Goal: Task Accomplishment & Management: Complete application form

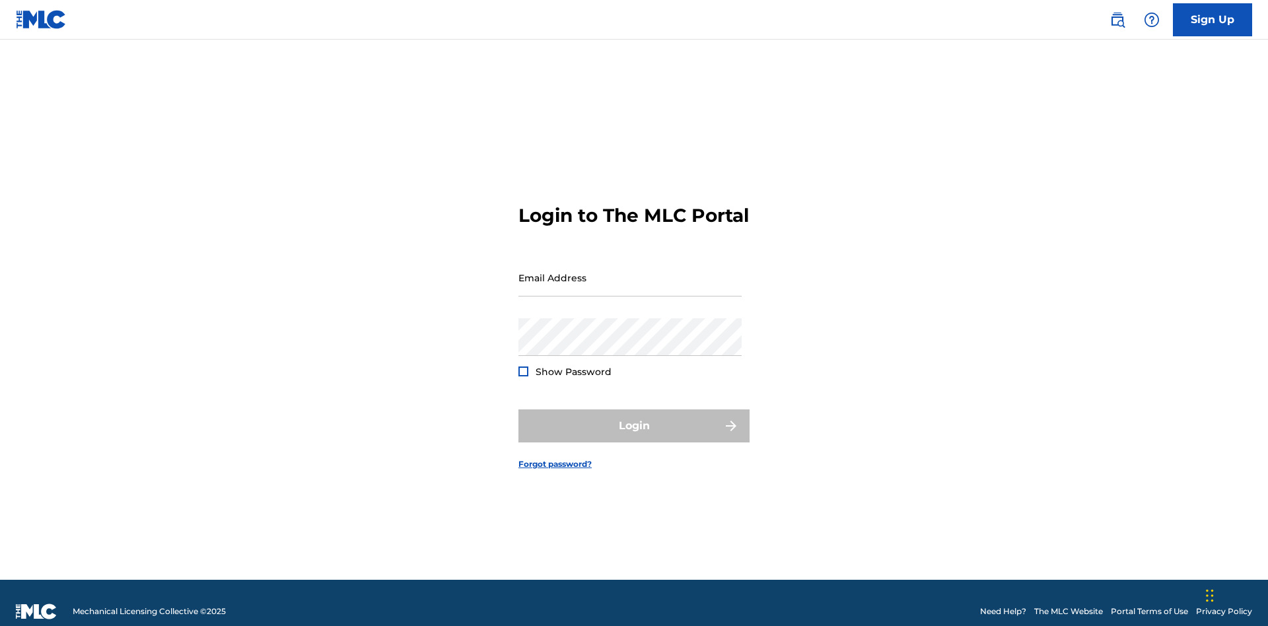
scroll to position [17, 0]
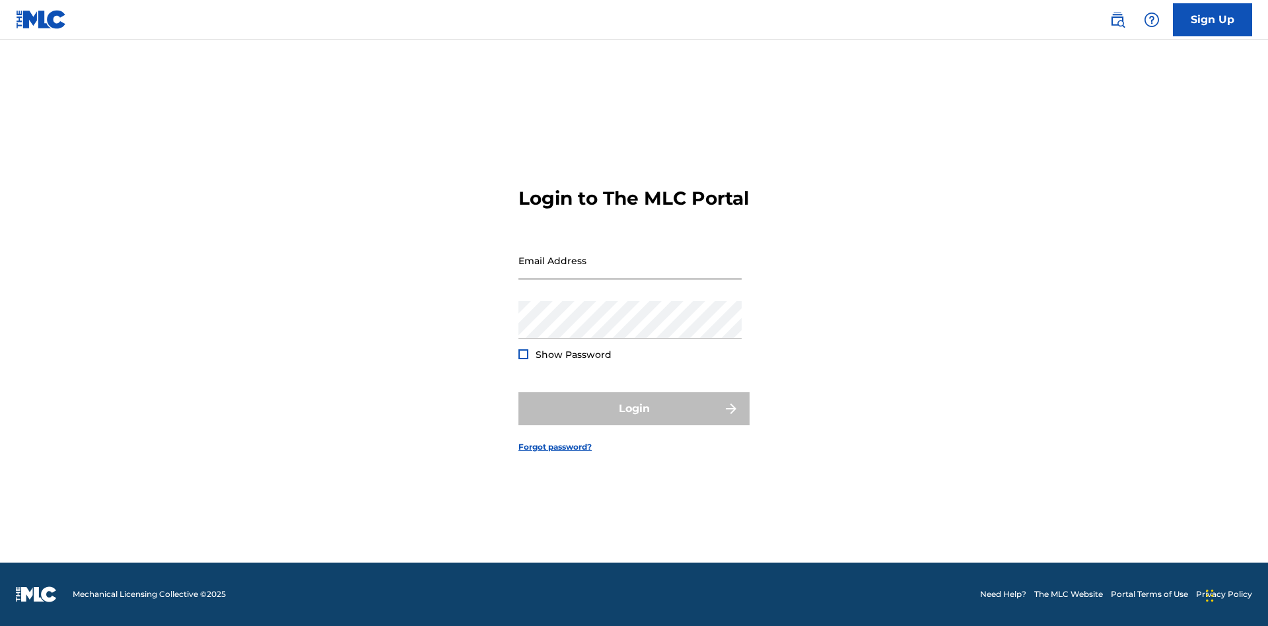
click at [630, 271] on input "Email Address" at bounding box center [630, 261] width 223 height 38
type input "[EMAIL_ADDRESS][DOMAIN_NAME]"
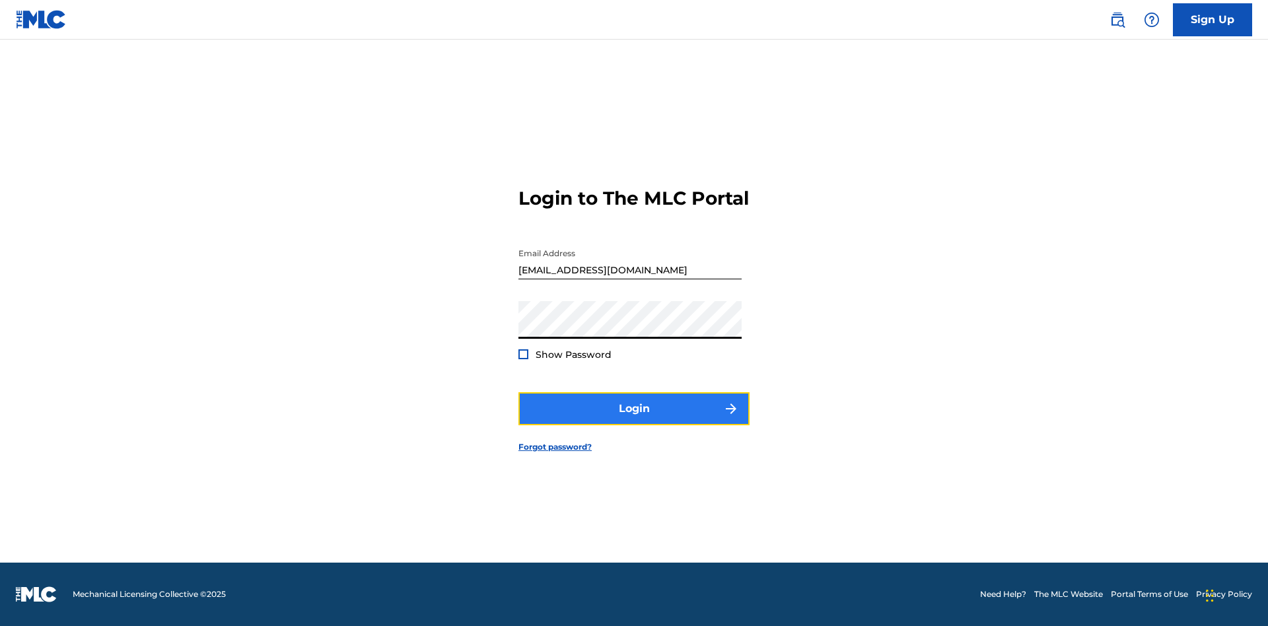
click at [634, 420] on button "Login" at bounding box center [634, 408] width 231 height 33
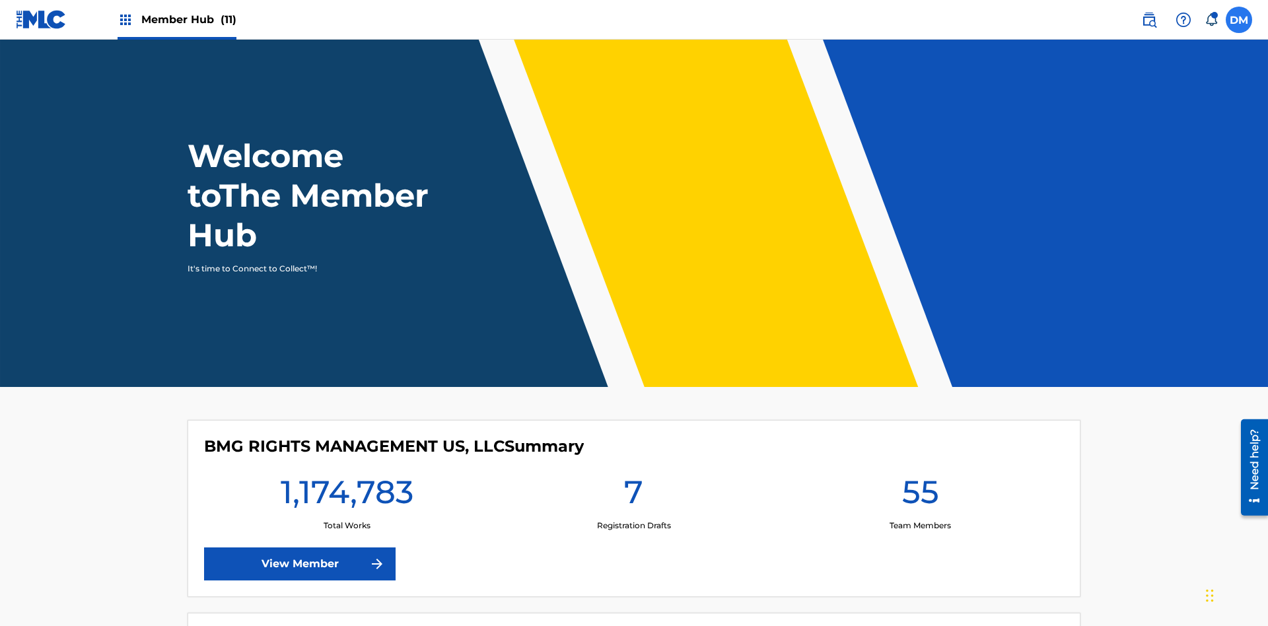
click at [1239, 19] on label at bounding box center [1239, 20] width 26 height 26
click at [1239, 20] on input "[PERSON_NAME] [PERSON_NAME] [PERSON_NAME][EMAIL_ADDRESS][DOMAIN_NAME] Notificat…" at bounding box center [1239, 20] width 0 height 0
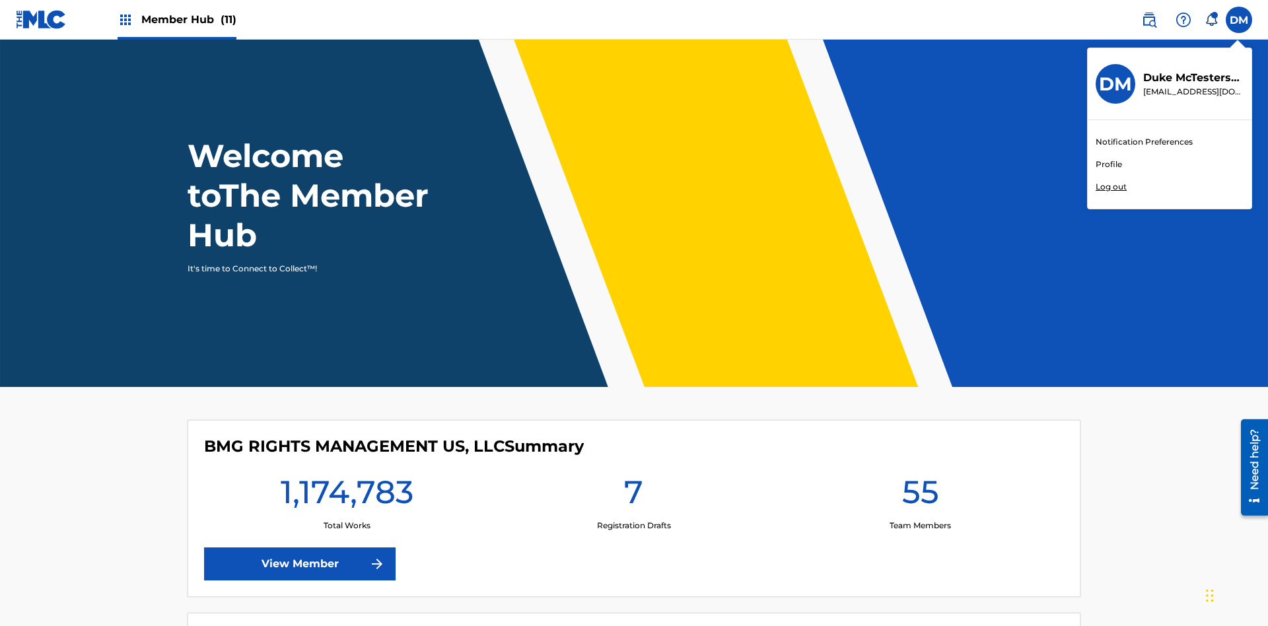
click at [1108, 164] on link "Profile" at bounding box center [1109, 165] width 26 height 12
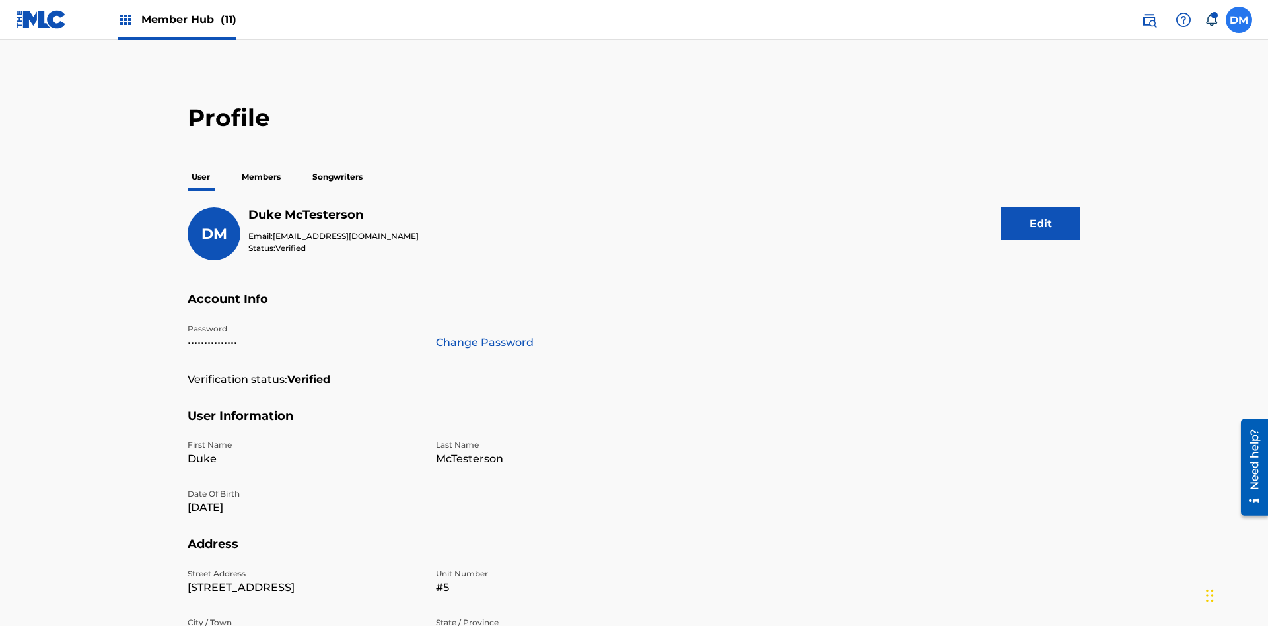
scroll to position [84, 0]
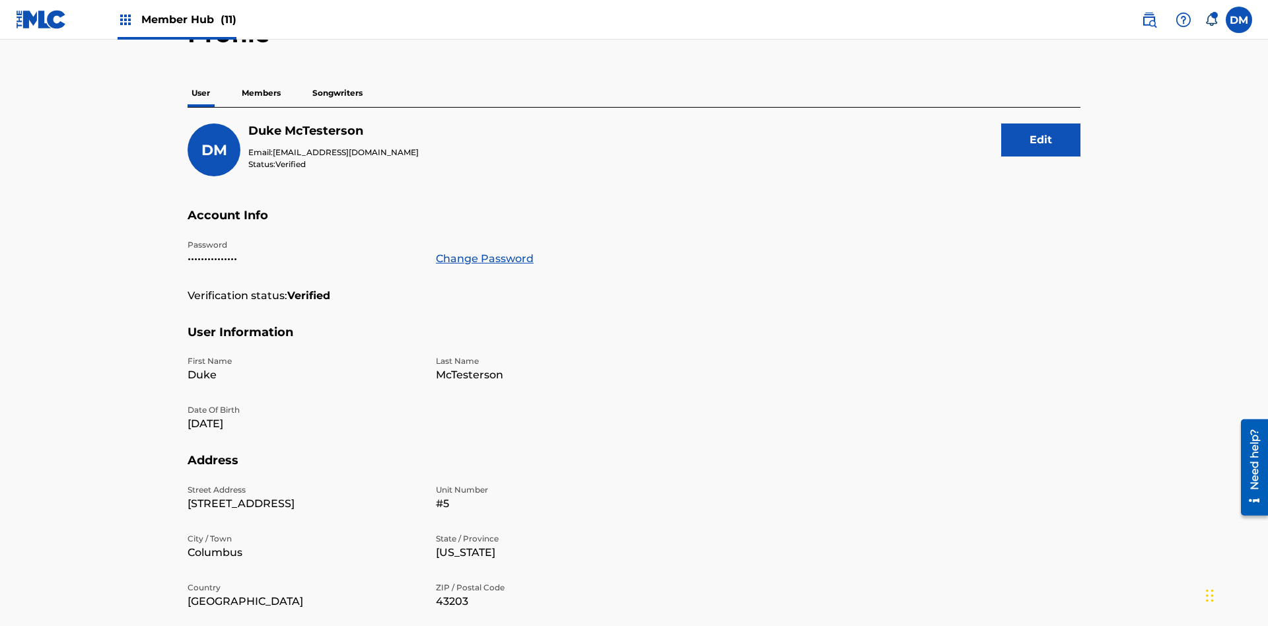
click at [262, 93] on p "Members" at bounding box center [261, 93] width 47 height 28
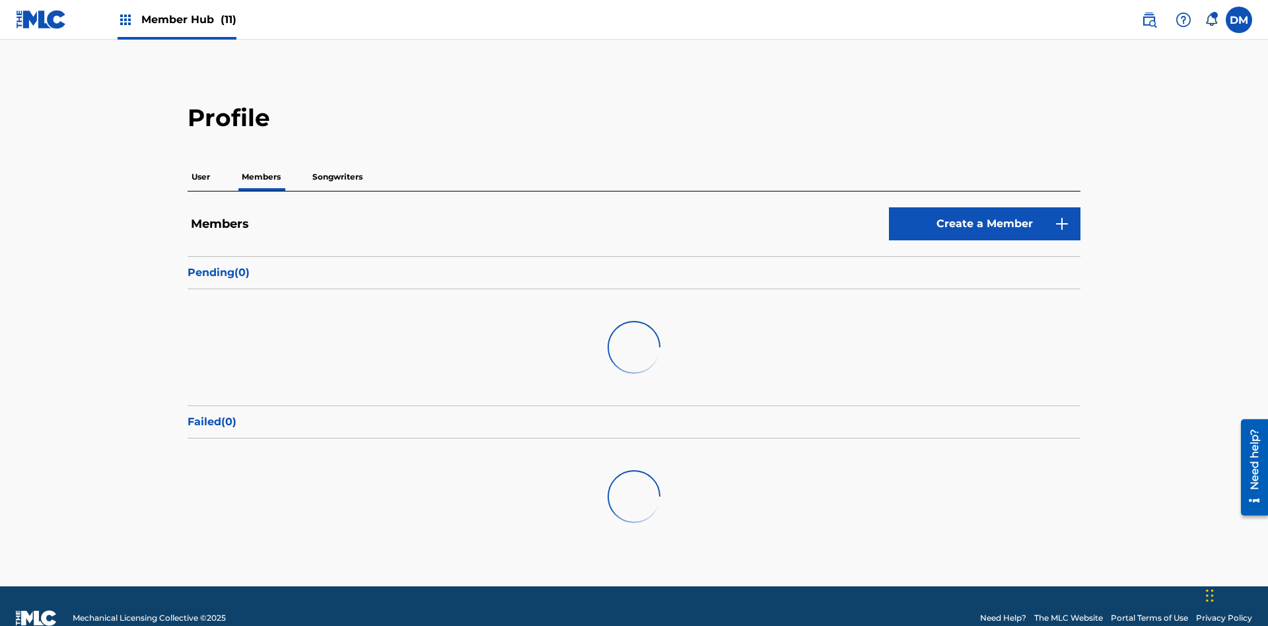
scroll to position [128, 0]
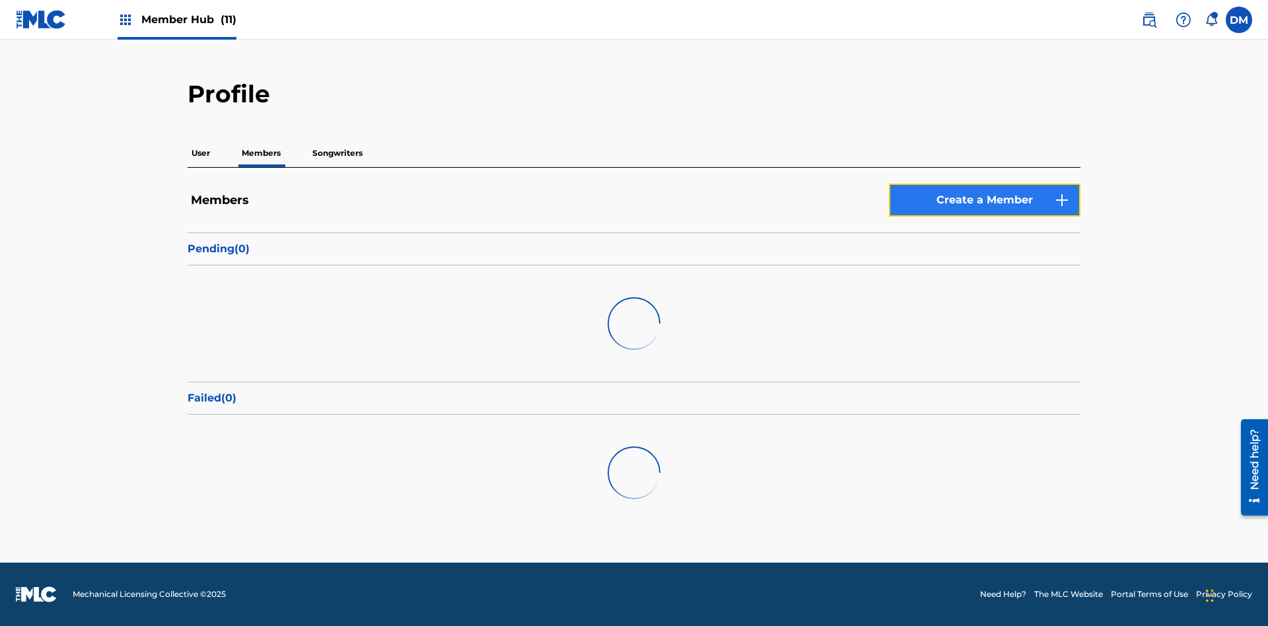
click at [985, 184] on link "Create a Member" at bounding box center [985, 200] width 192 height 33
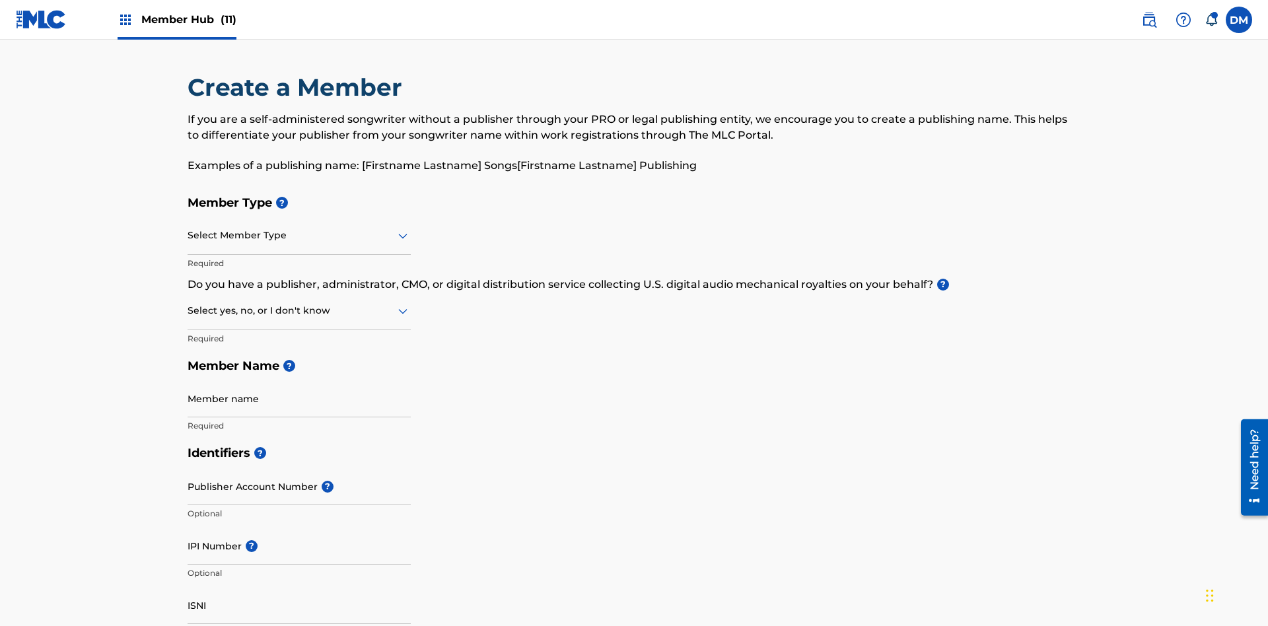
scroll to position [149, 0]
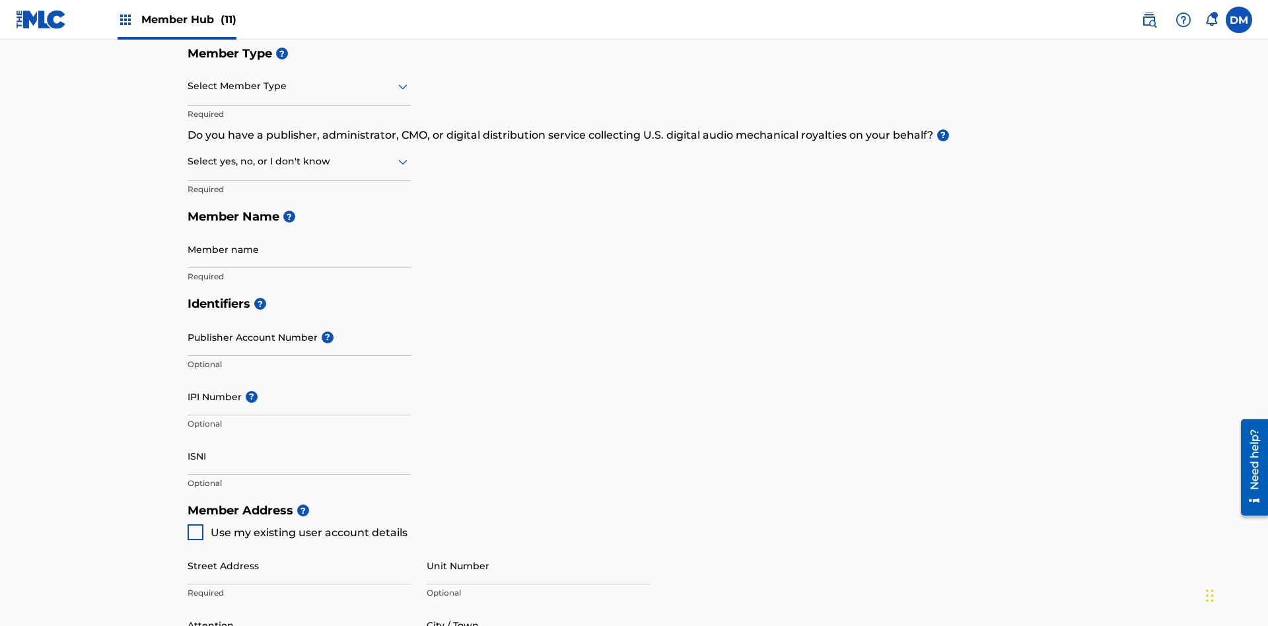
click at [188, 86] on input "text" at bounding box center [189, 86] width 3 height 14
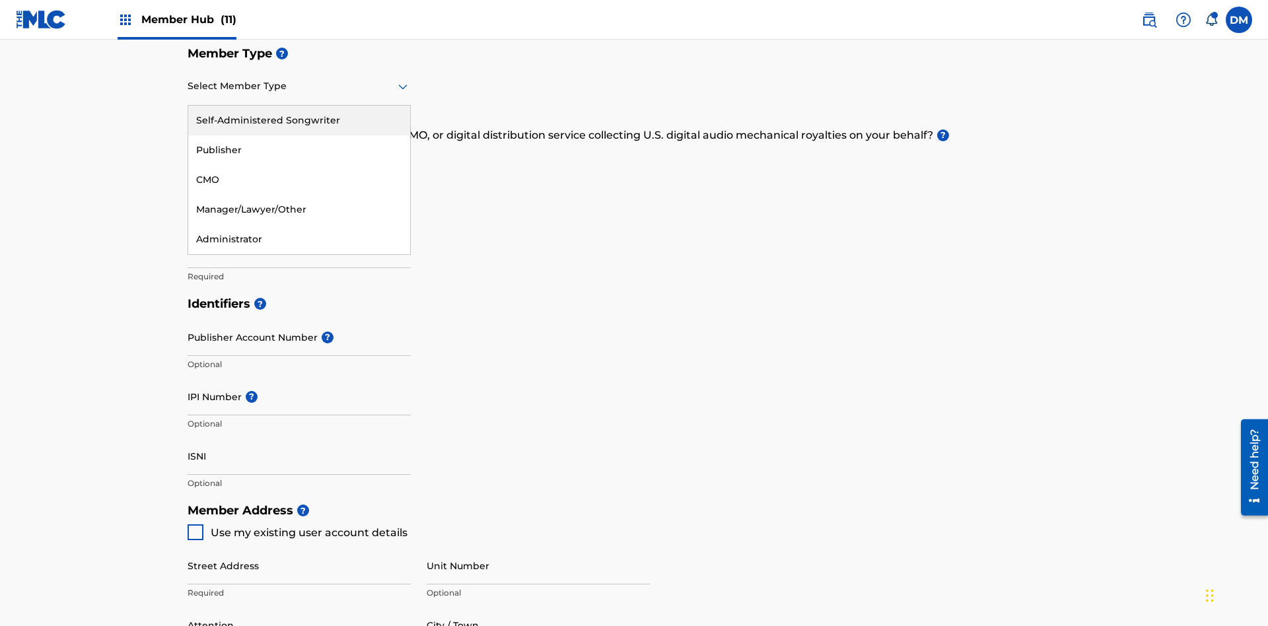
click at [299, 120] on div "Self-Administered Songwriter" at bounding box center [299, 121] width 222 height 30
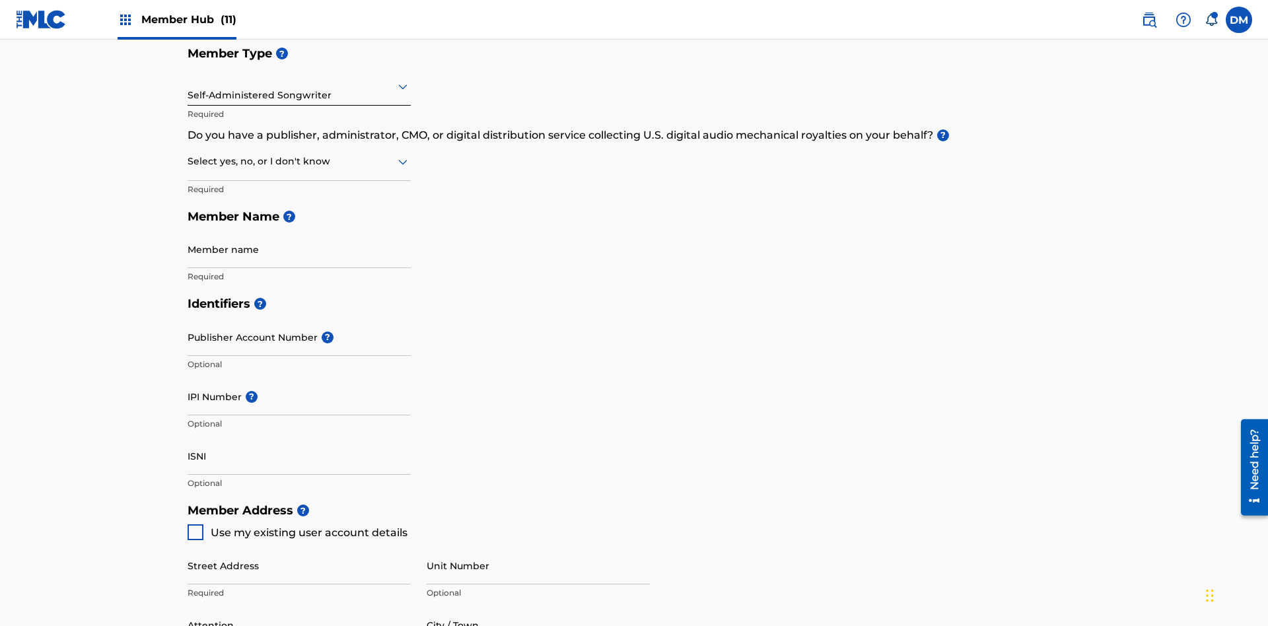
click at [188, 155] on input "text" at bounding box center [189, 162] width 3 height 14
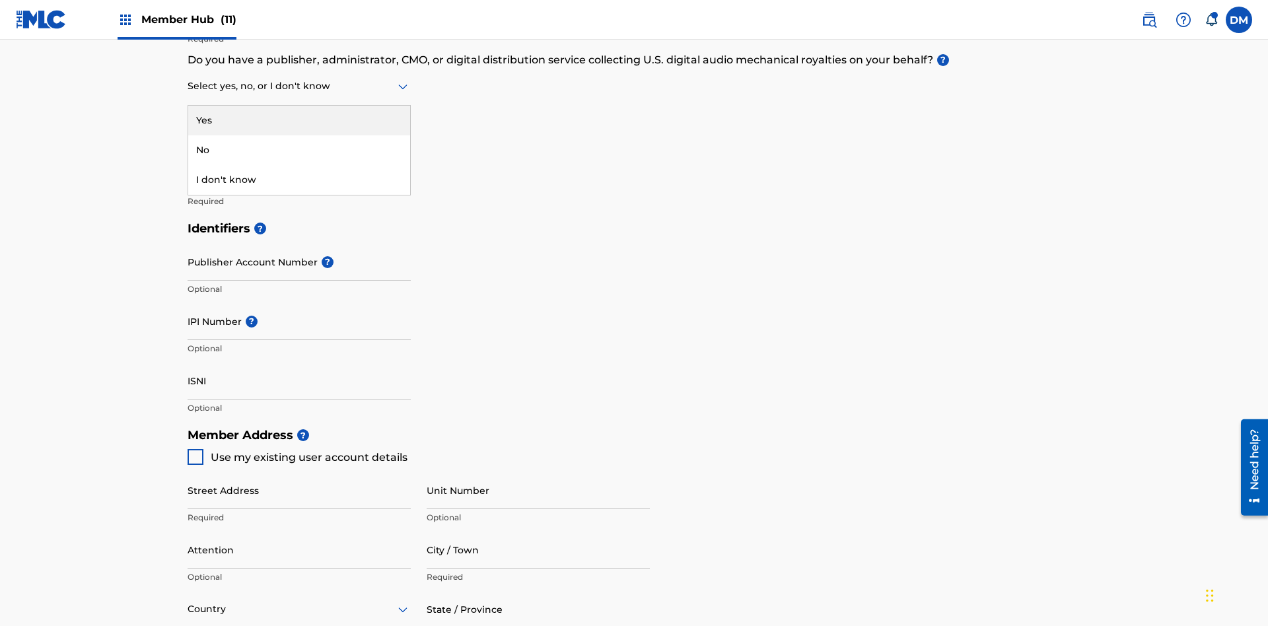
click at [299, 150] on div "No" at bounding box center [299, 150] width 222 height 30
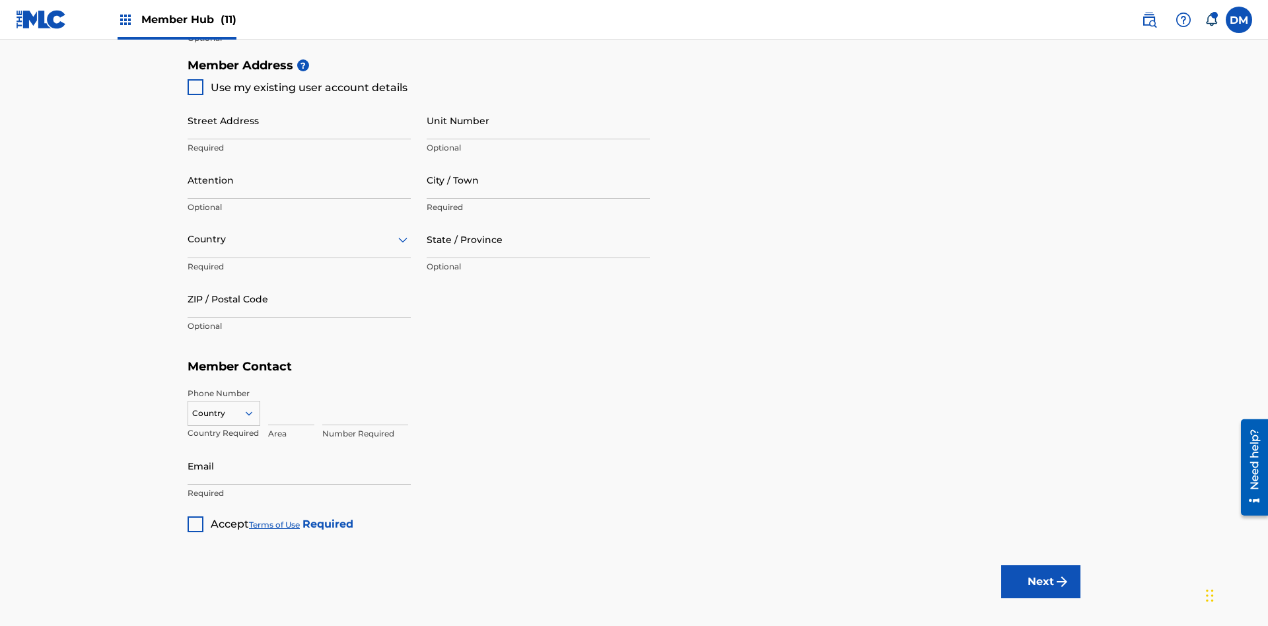
click at [297, 87] on span "Use my existing user account details" at bounding box center [309, 87] width 197 height 13
type input "123 Main Street"
type input "Columbus"
type input "43203"
type input "740"
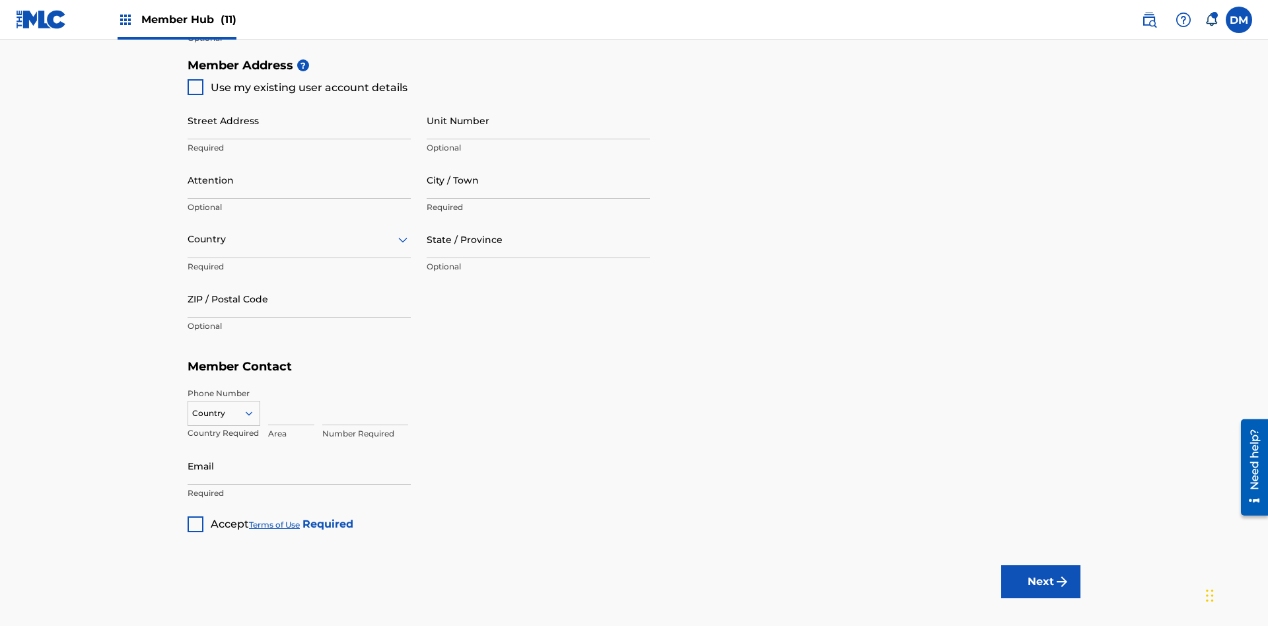
type input "8086351"
type input "duke.mctesterson@gmail.com"
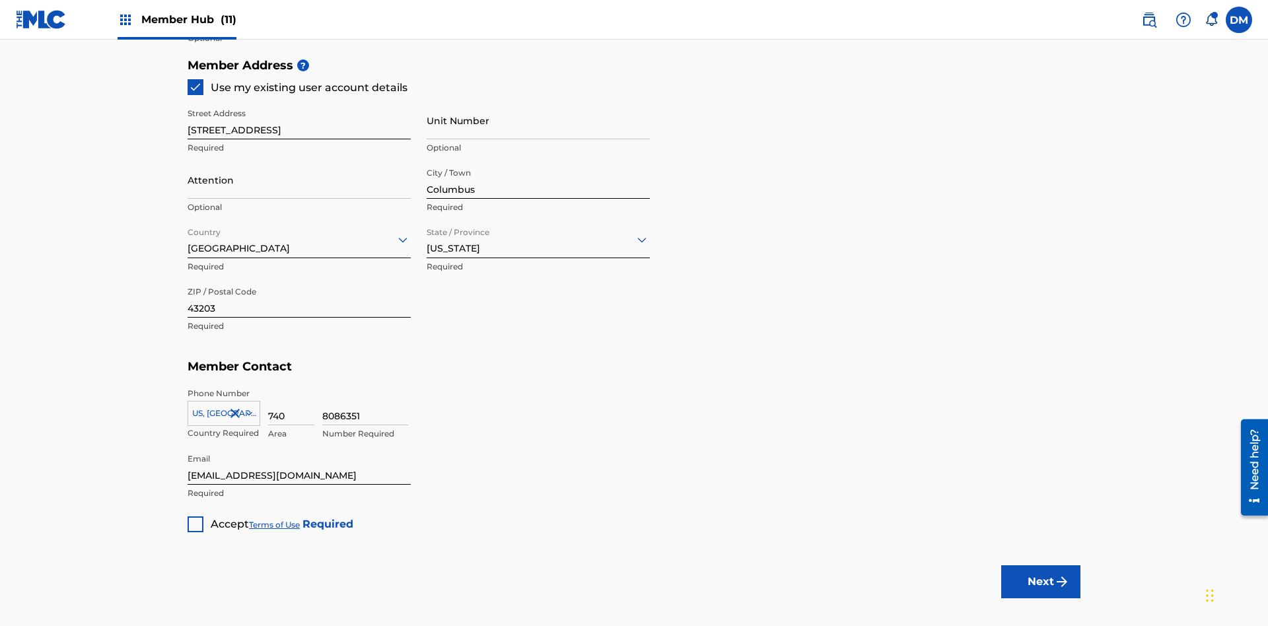
scroll to position [301, 0]
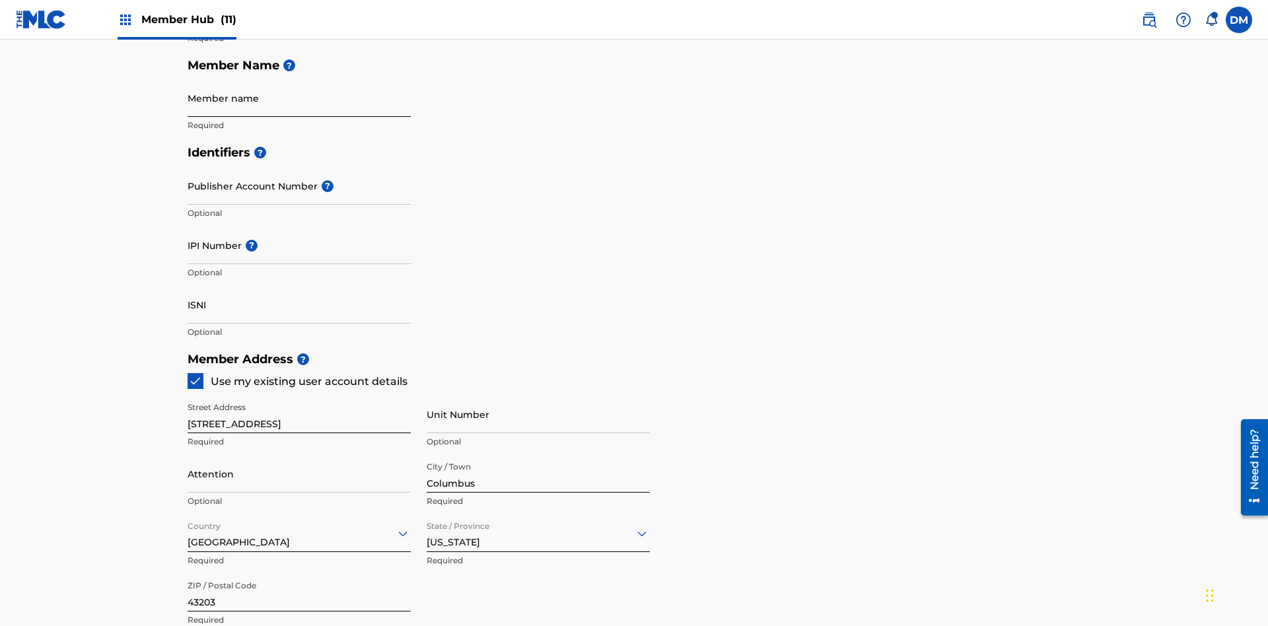
click at [299, 98] on input "Member name" at bounding box center [299, 98] width 223 height 38
type input "Z2025.09.19.05.36.30"
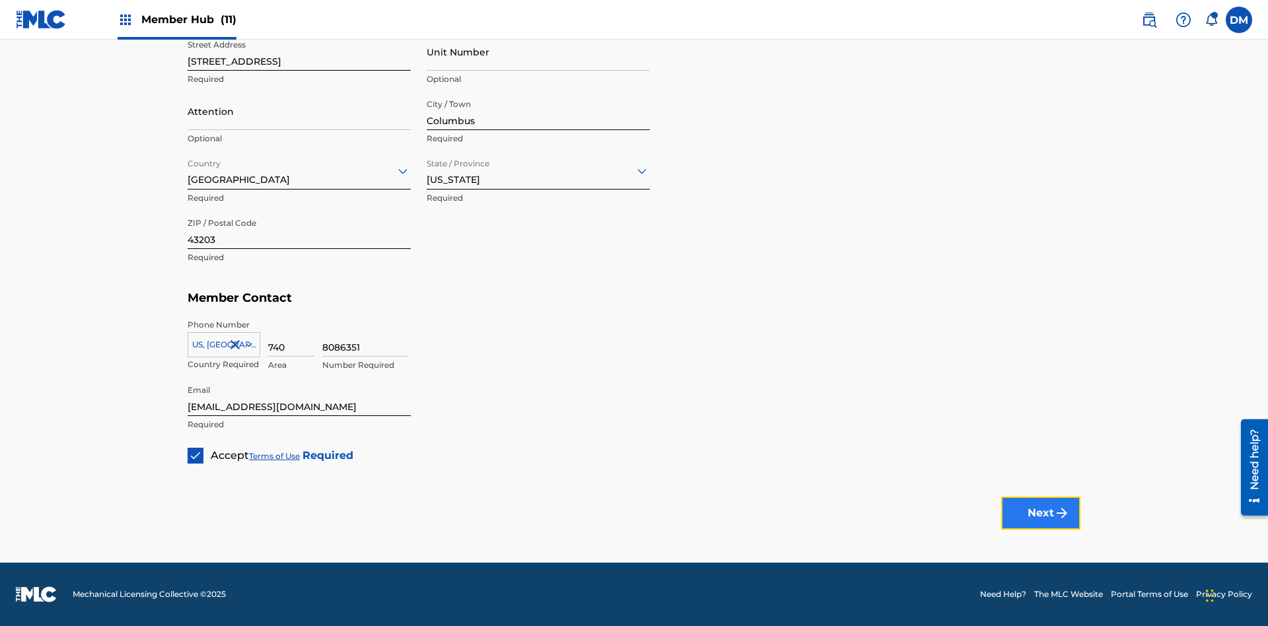
click at [1041, 513] on button "Next" at bounding box center [1040, 513] width 79 height 33
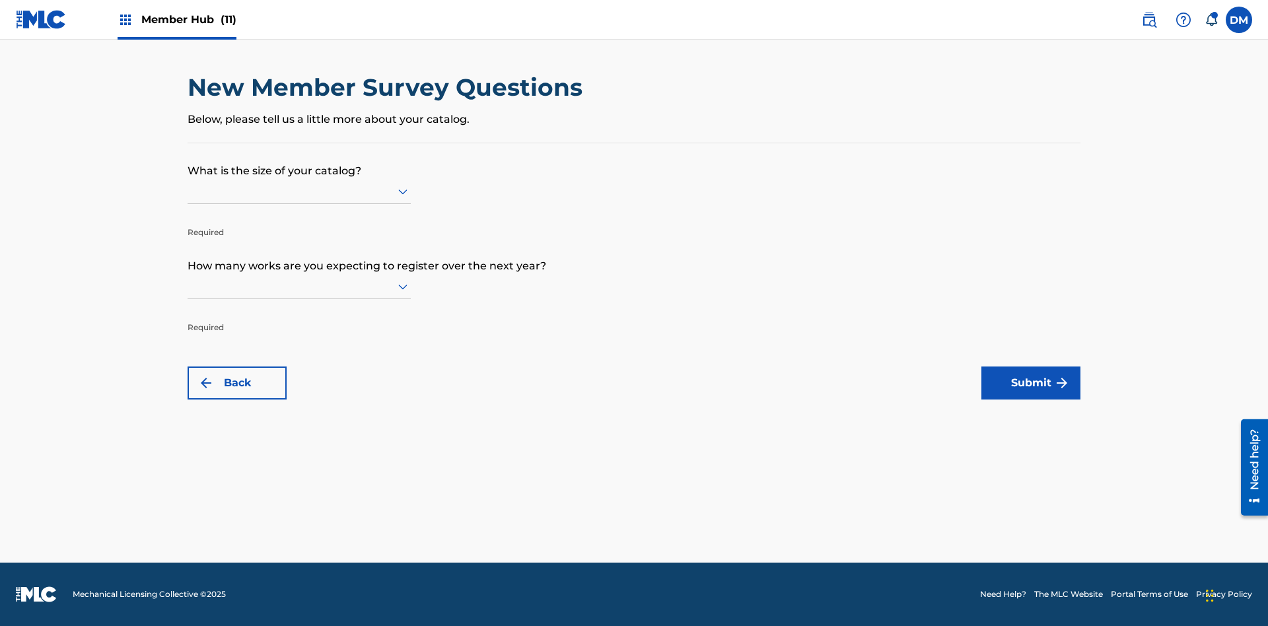
click at [188, 191] on input "text" at bounding box center [189, 191] width 3 height 14
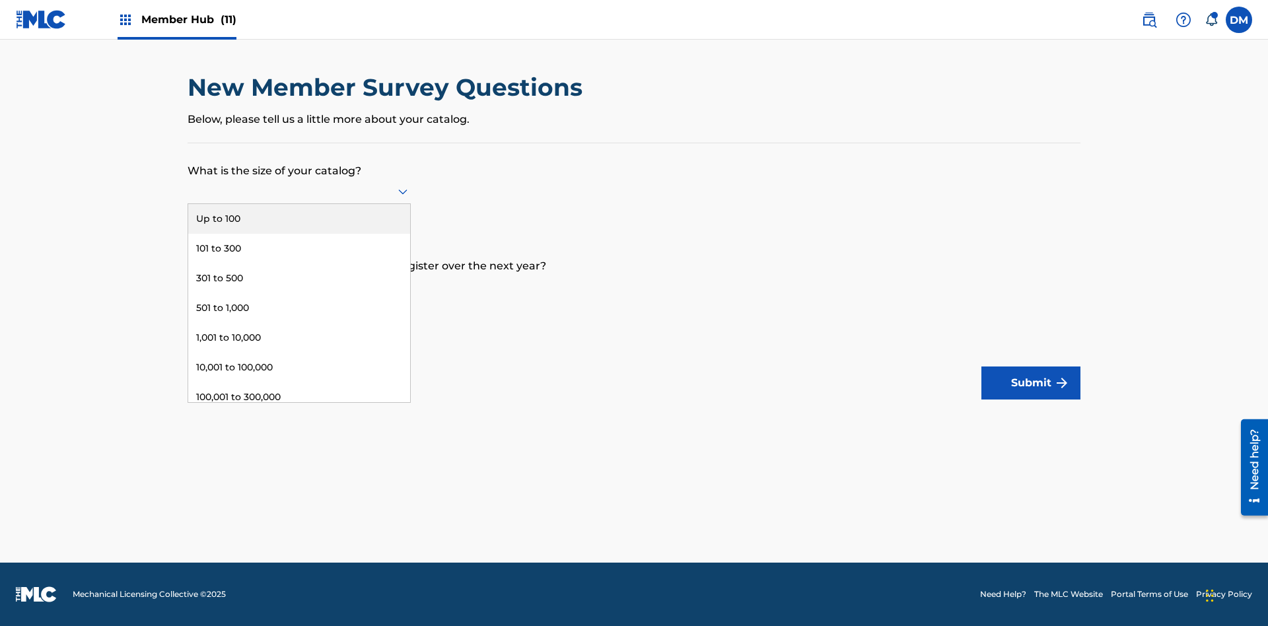
click at [299, 219] on div "Up to 100" at bounding box center [299, 219] width 222 height 30
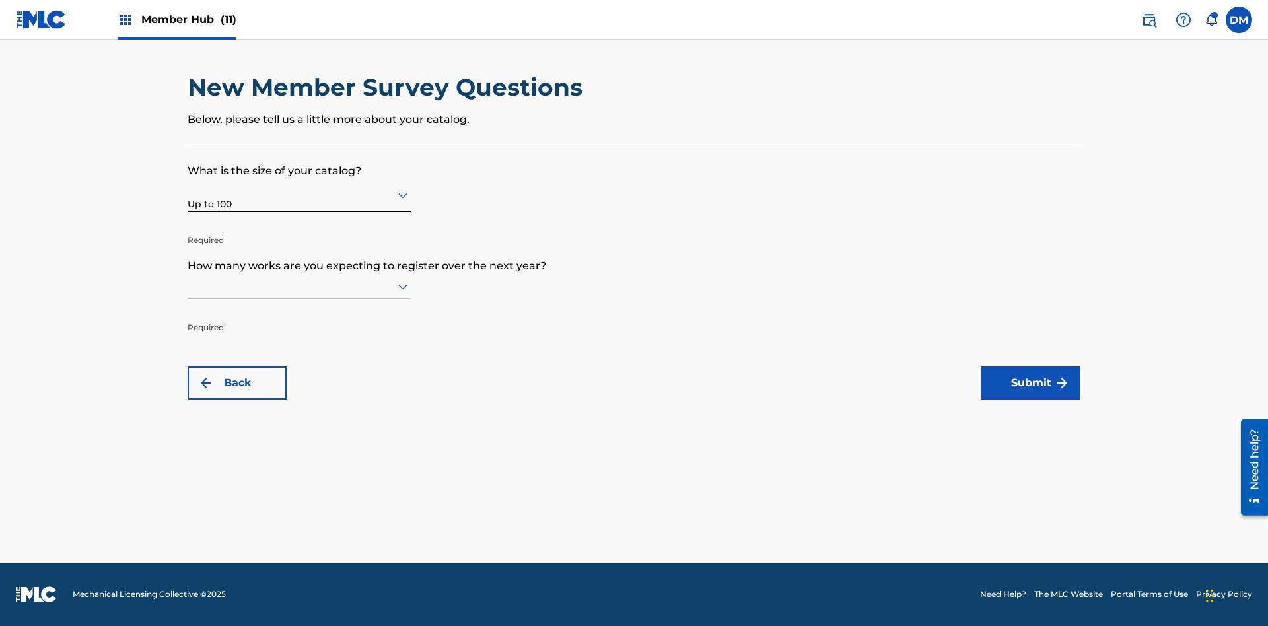
click at [188, 286] on input "text" at bounding box center [189, 286] width 3 height 14
click at [299, 343] on div "101 to 300" at bounding box center [299, 344] width 222 height 30
click at [1031, 383] on button "Submit" at bounding box center [1031, 383] width 99 height 33
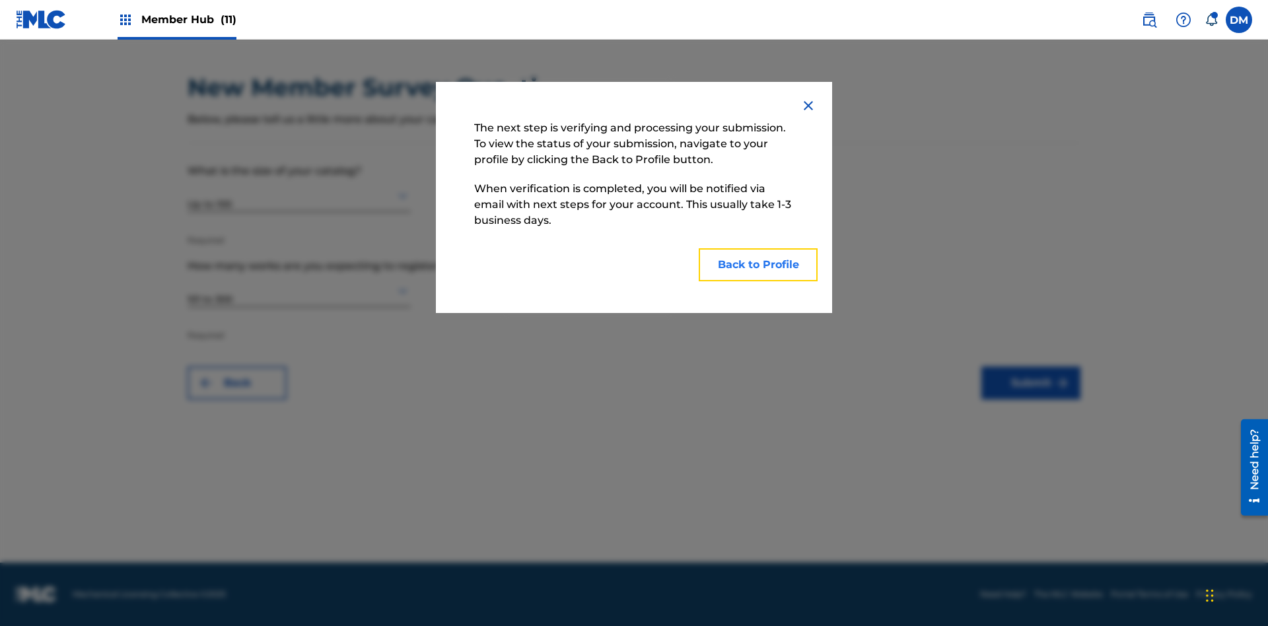
click at [758, 265] on button "Back to Profile" at bounding box center [758, 264] width 119 height 33
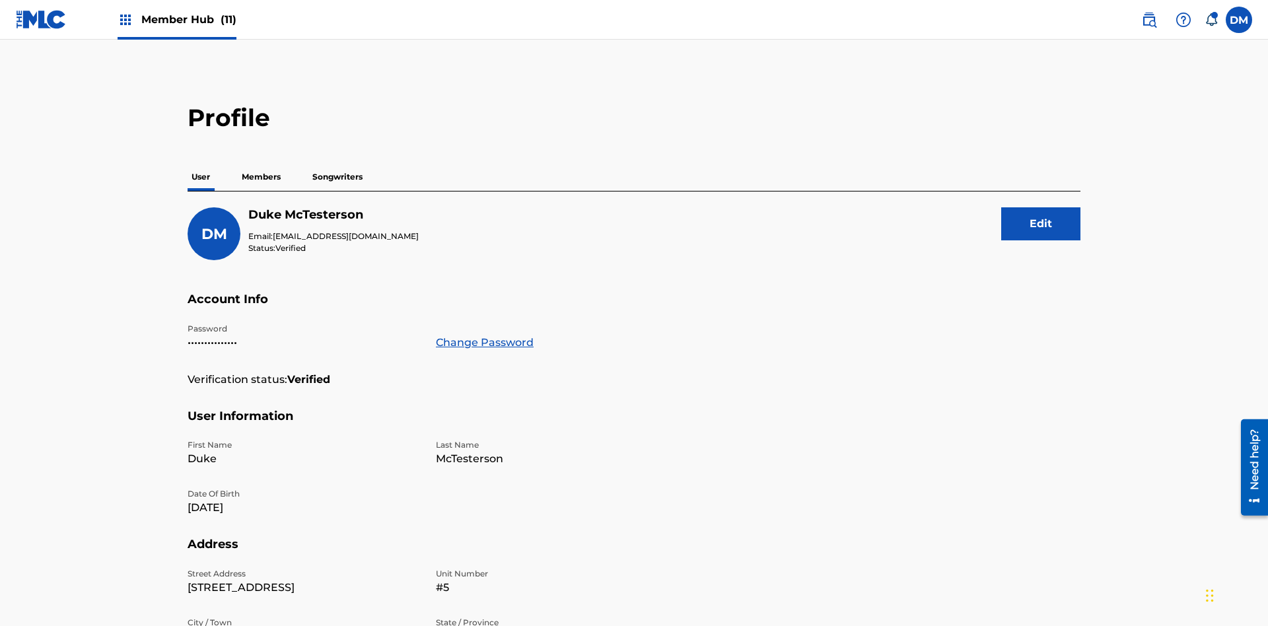
scroll to position [84, 0]
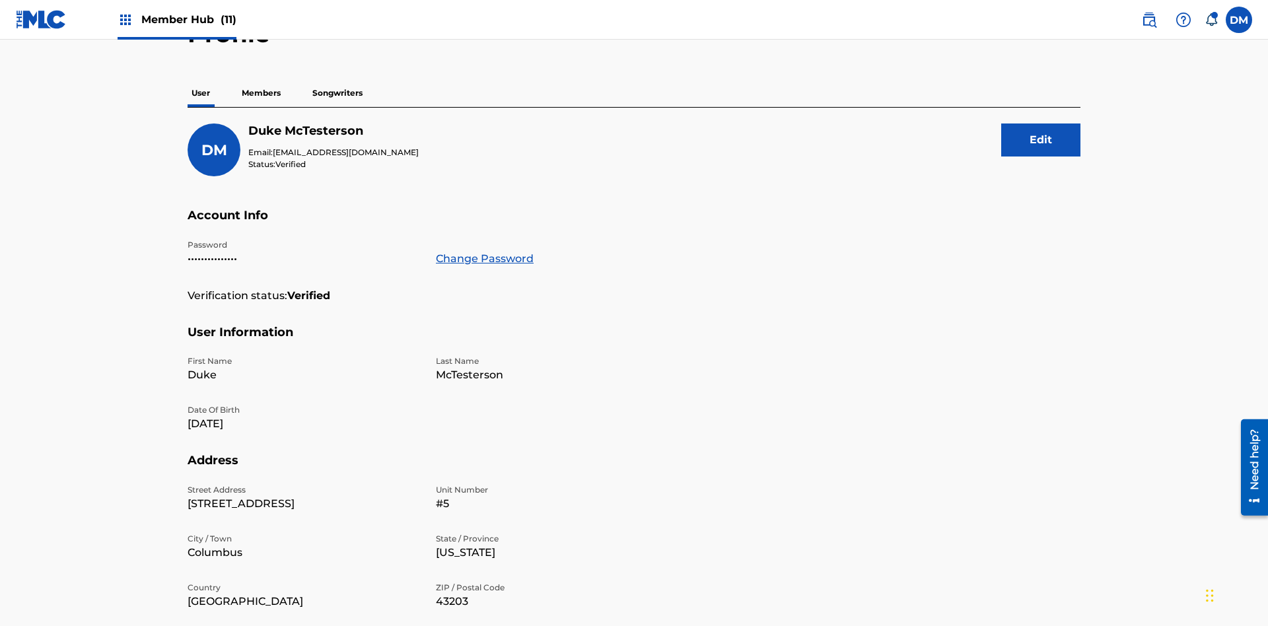
click at [262, 93] on p "Members" at bounding box center [261, 93] width 47 height 28
